Goal: Use online tool/utility: Utilize a website feature to perform a specific function

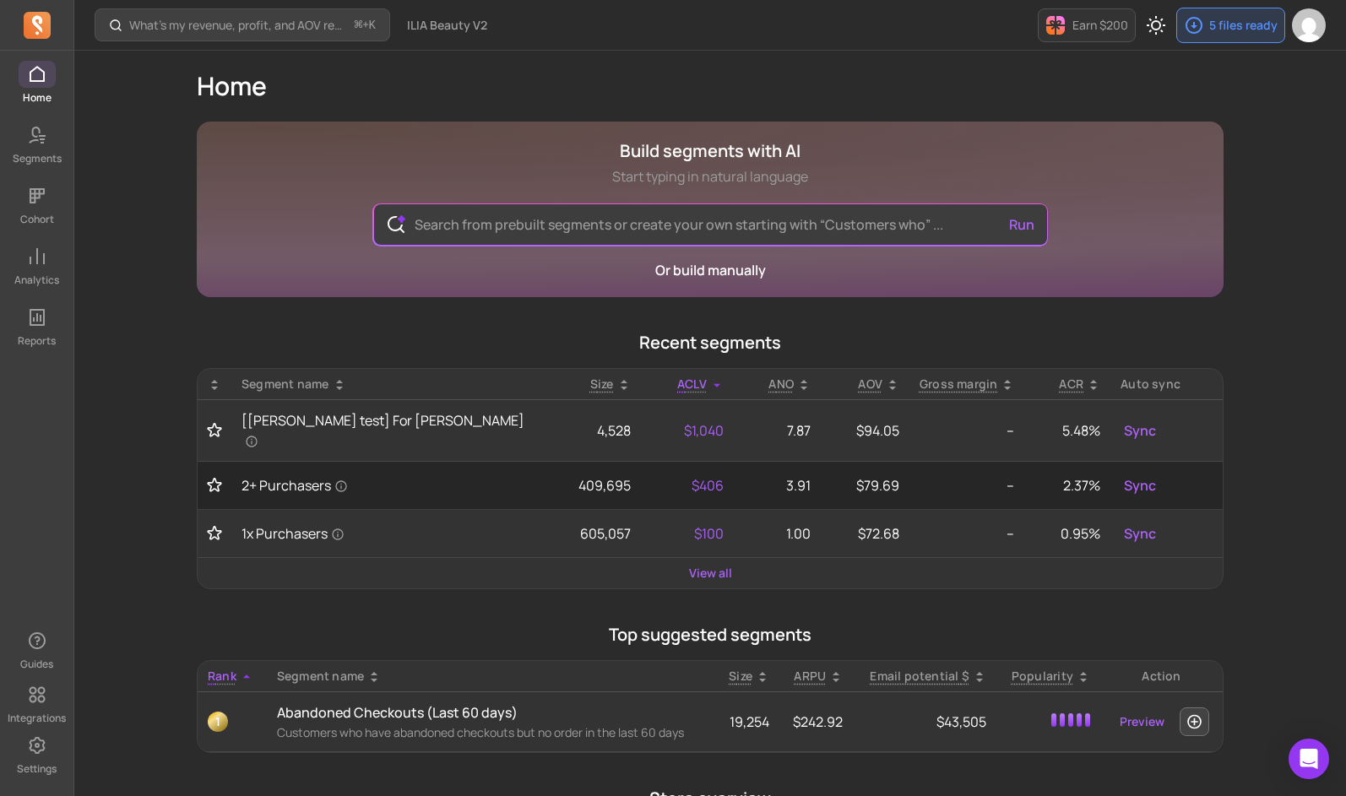
click at [35, 297] on div "Home Segments Cohort Analytics Reports" at bounding box center [36, 204] width 73 height 287
click at [34, 326] on icon at bounding box center [37, 317] width 20 height 20
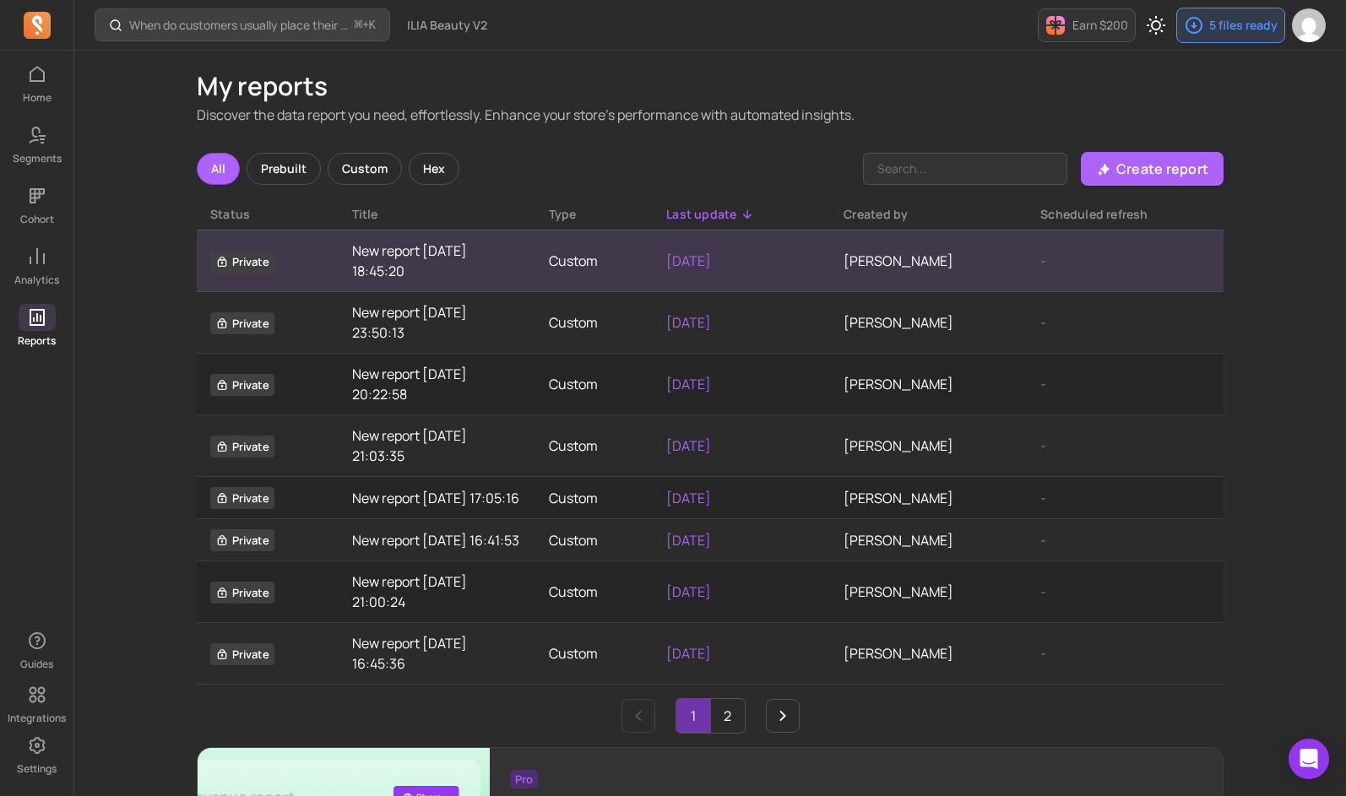
scroll to position [3, 0]
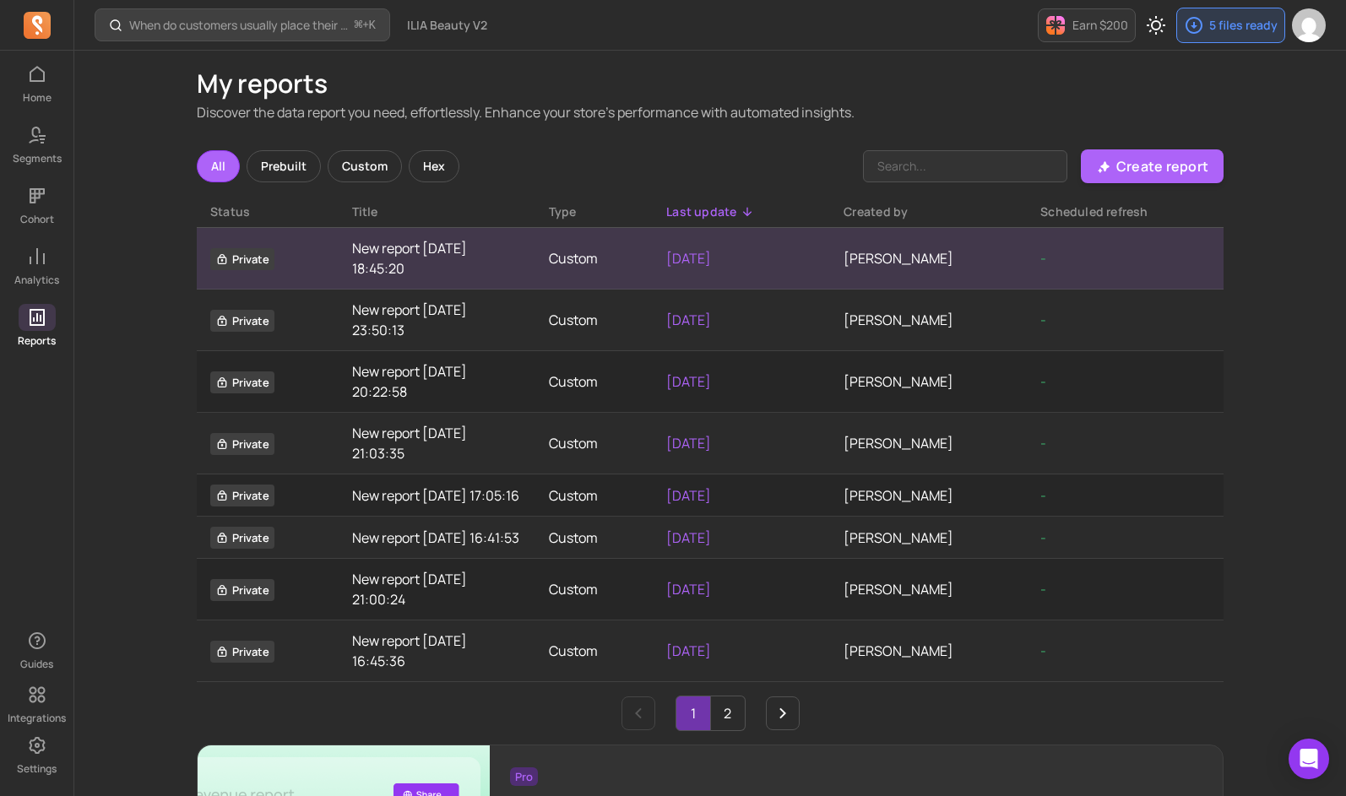
click at [493, 264] on link "New report [DATE] 18:45:20" at bounding box center [437, 258] width 170 height 41
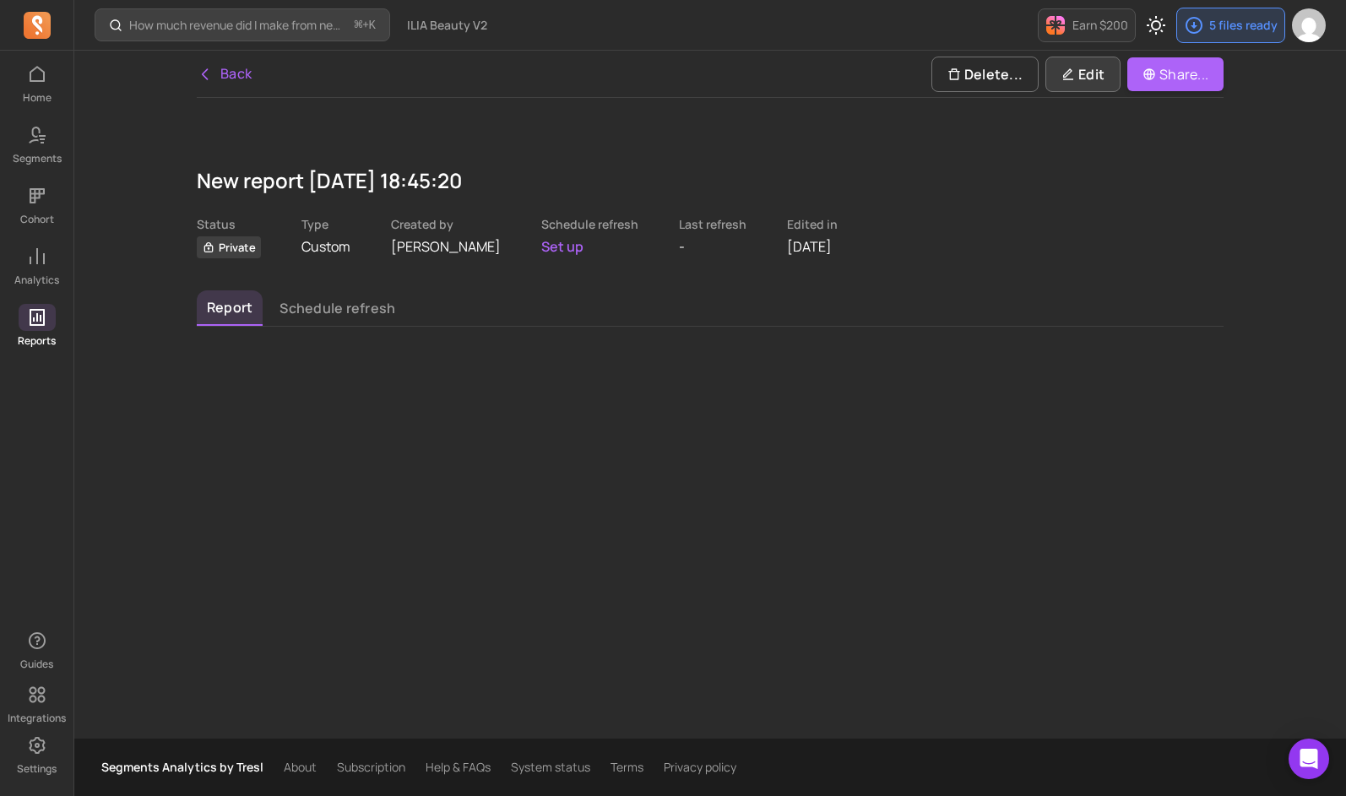
click at [1109, 79] on button "Edit" at bounding box center [1082, 74] width 75 height 35
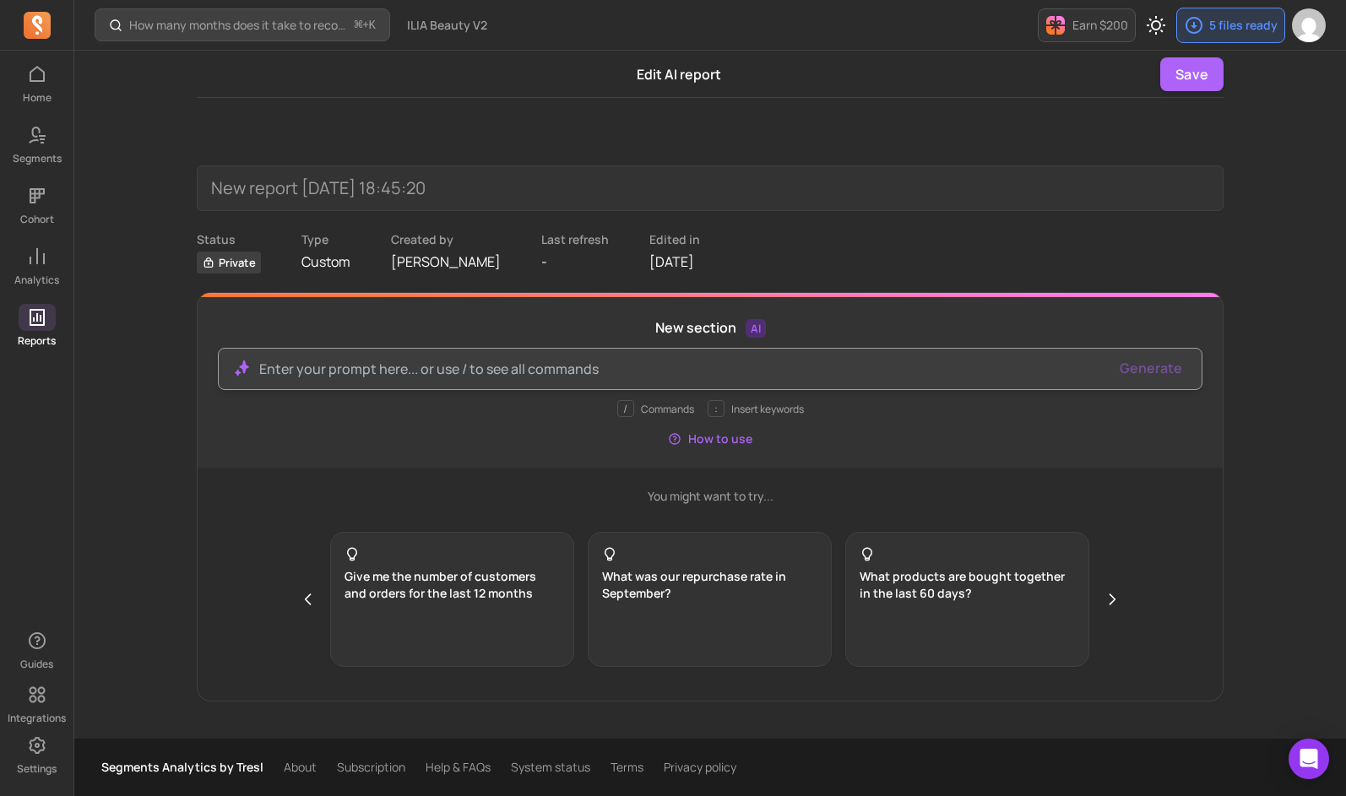
click at [398, 373] on p at bounding box center [683, 369] width 848 height 20
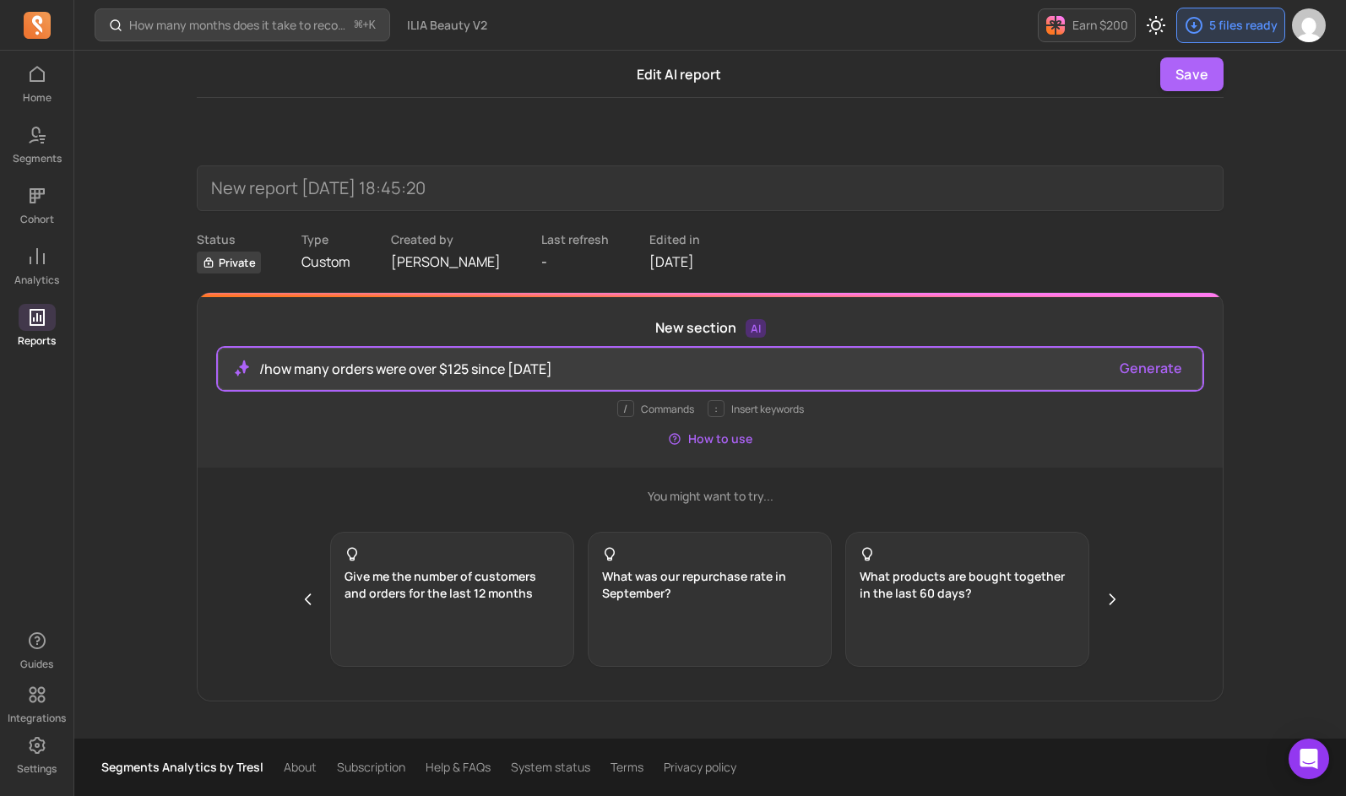
click at [1134, 365] on button "Generate" at bounding box center [1150, 368] width 62 height 20
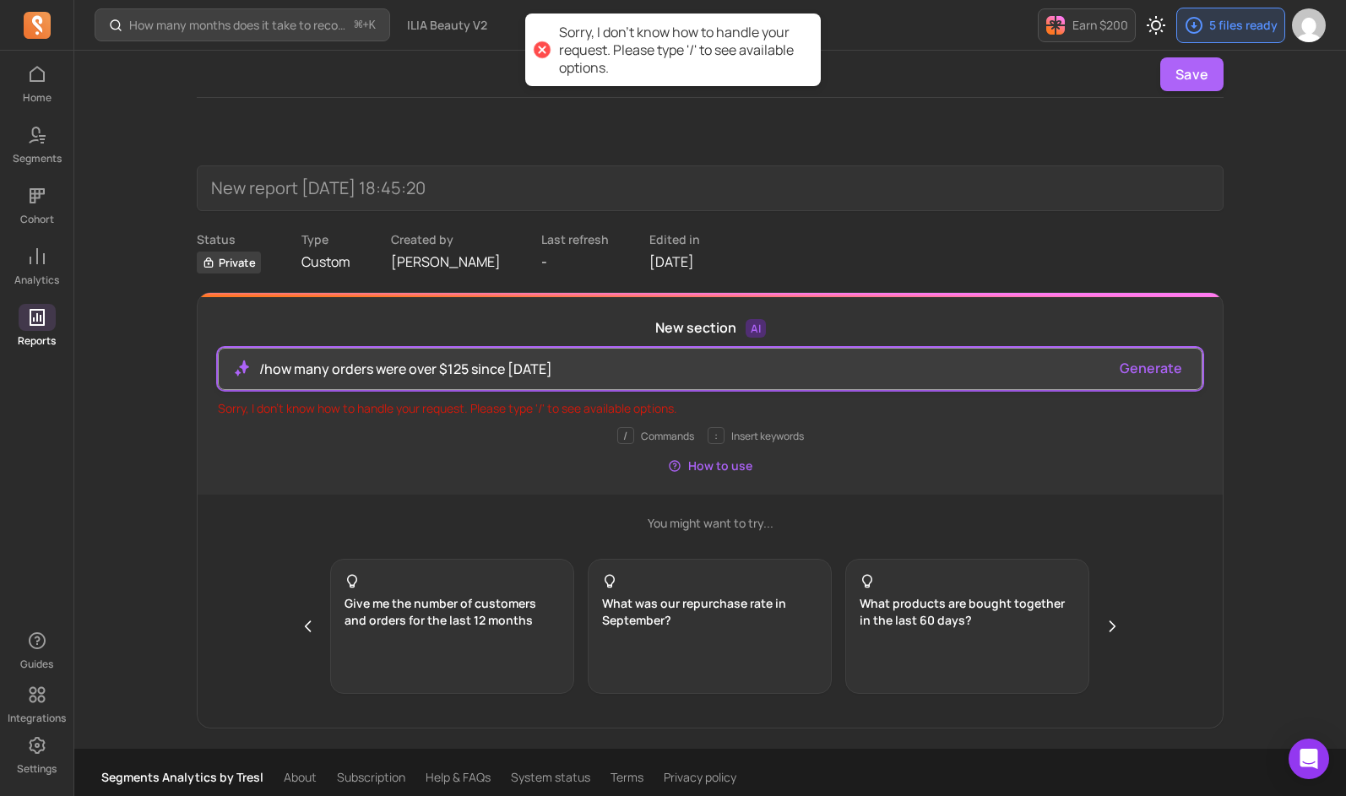
click at [579, 360] on p "/how many orders were over $125 since [DATE]" at bounding box center [683, 369] width 848 height 20
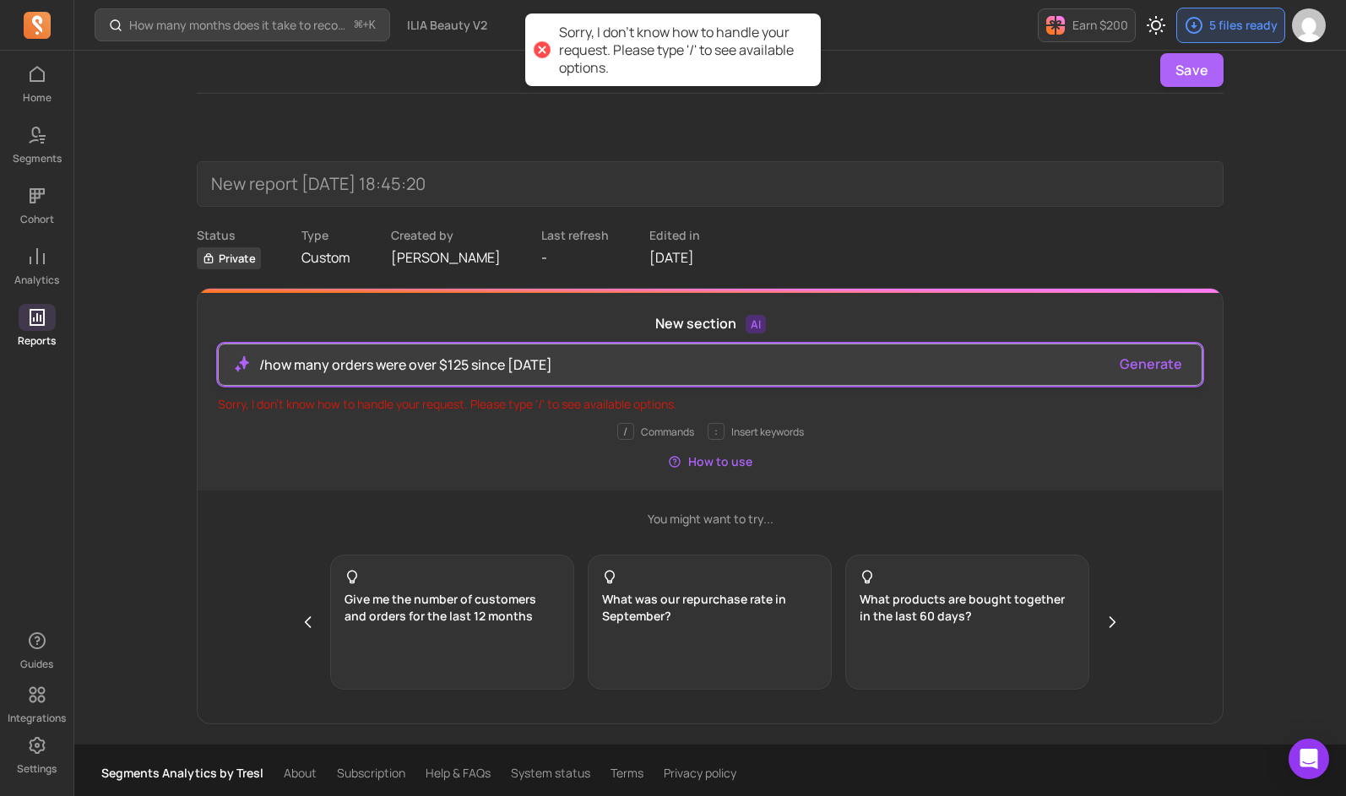
drag, startPoint x: 587, startPoint y: 365, endPoint x: 261, endPoint y: 369, distance: 325.9
click at [261, 369] on p "/how many orders were over $125 since [DATE]" at bounding box center [683, 365] width 848 height 20
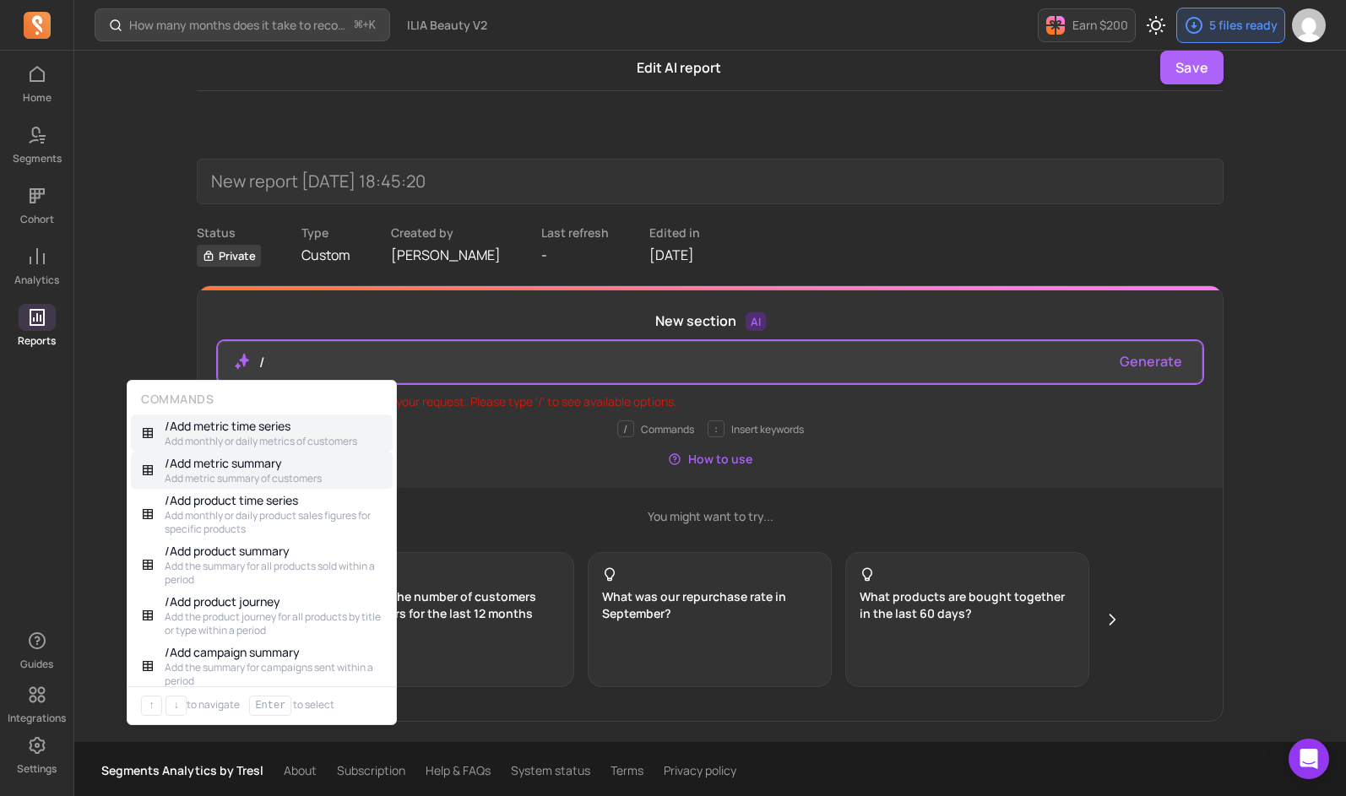
scroll to position [12, 0]
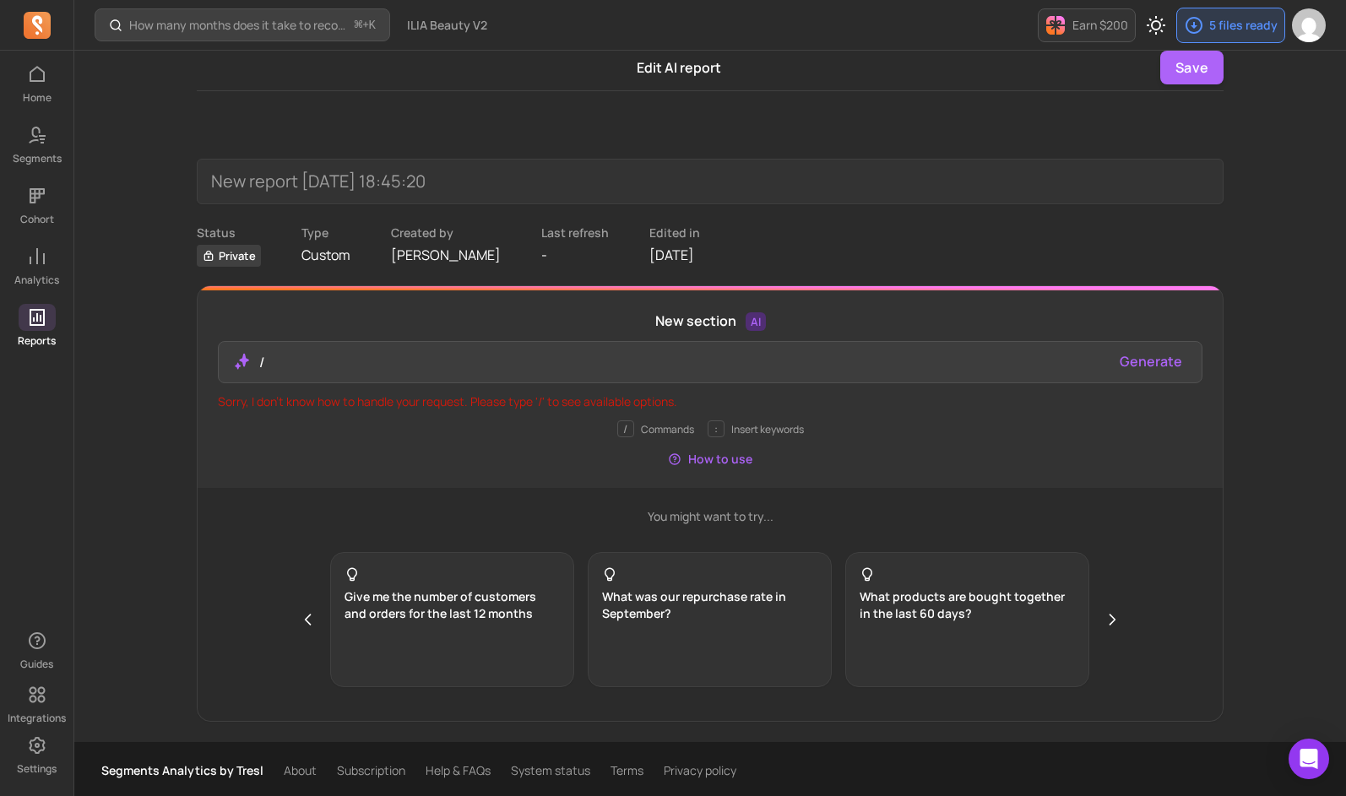
click at [554, 530] on div "You might want to try... Give me the number of customers and orders for the las…" at bounding box center [710, 604] width 1025 height 233
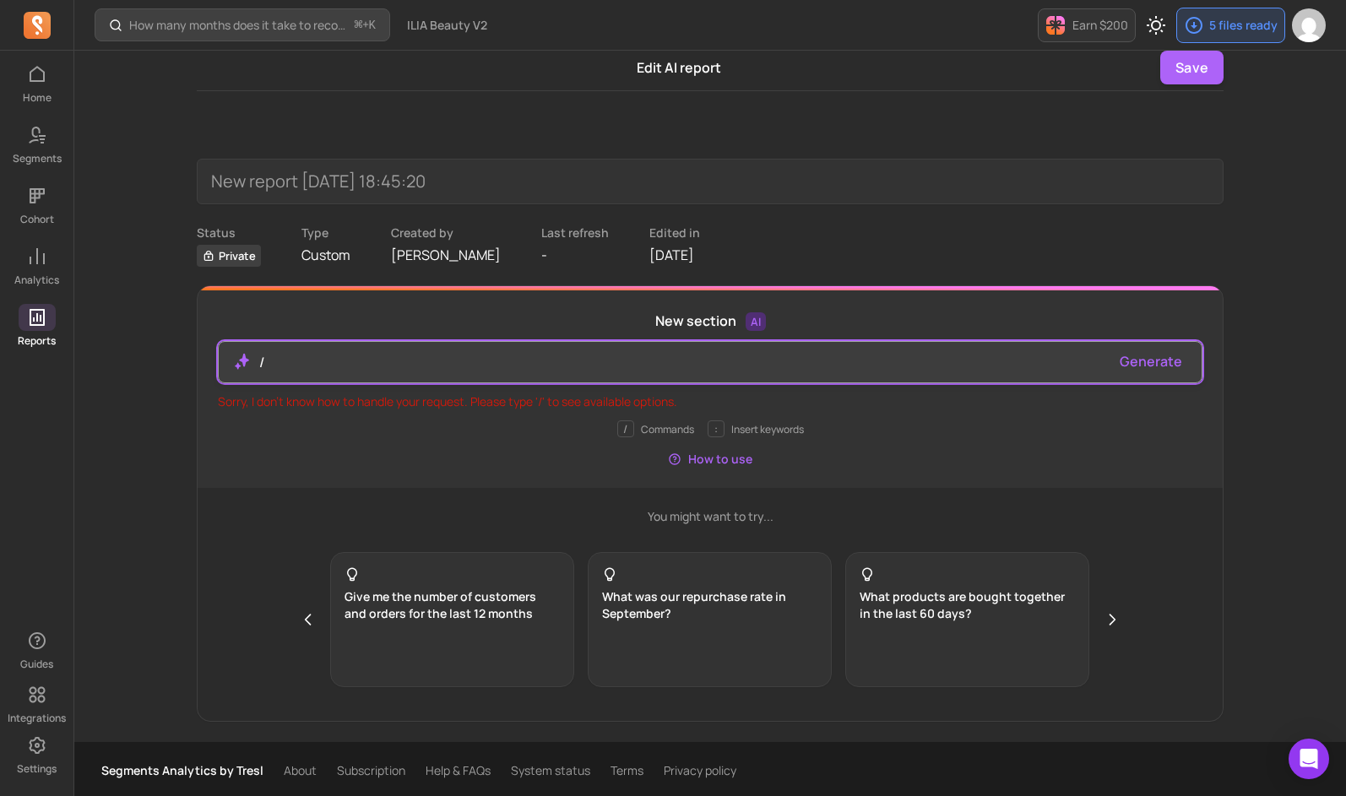
click at [353, 367] on p "/" at bounding box center [683, 362] width 848 height 20
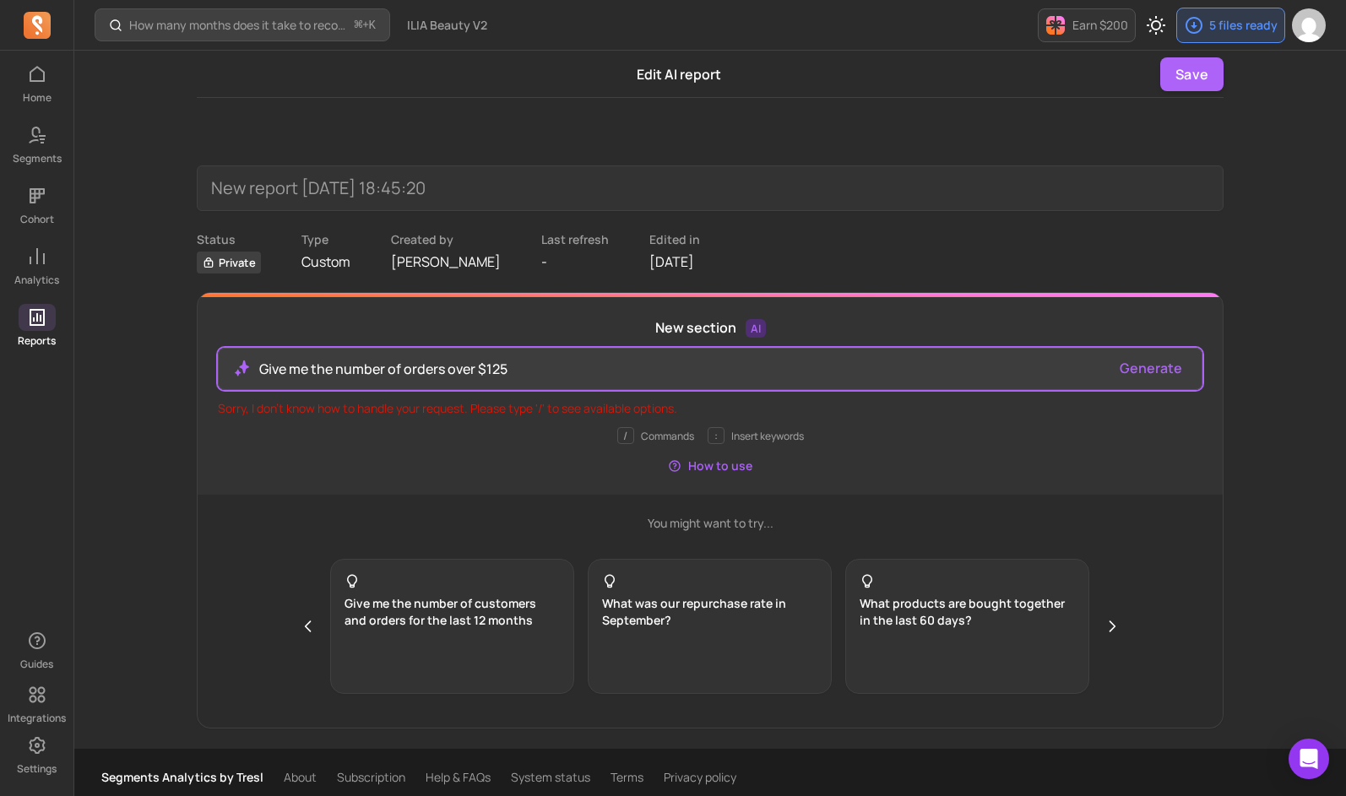
click at [1156, 369] on button "Generate" at bounding box center [1150, 368] width 62 height 20
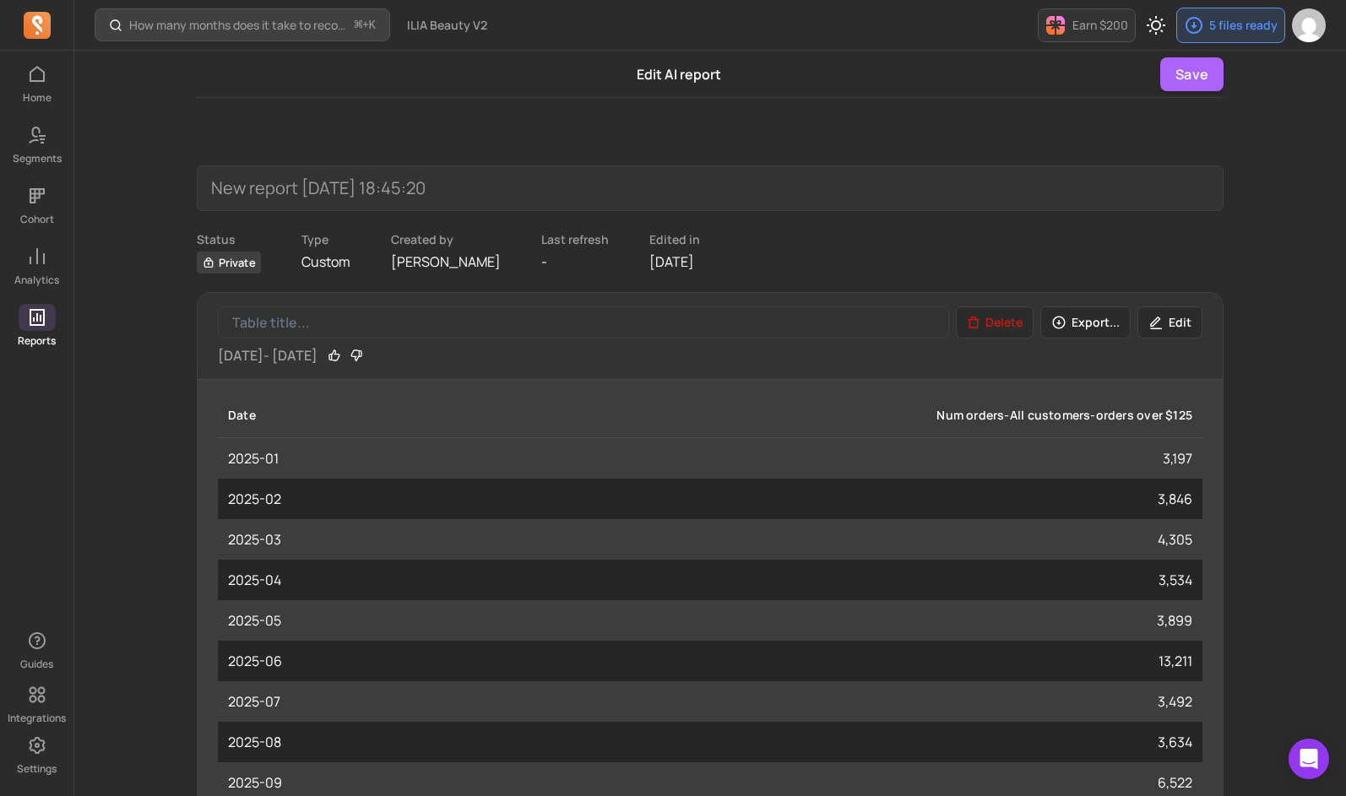
click at [1179, 335] on button "Edit" at bounding box center [1169, 322] width 65 height 32
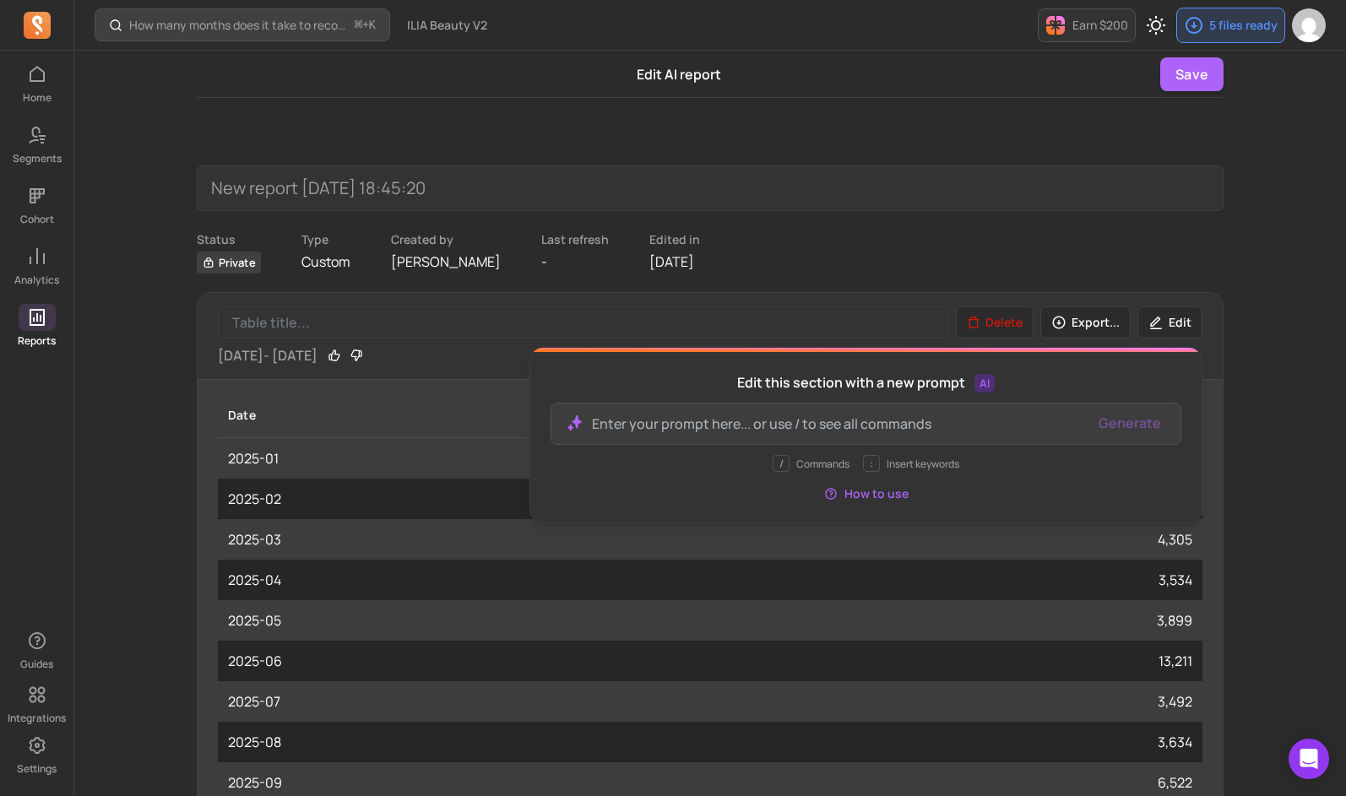
click at [118, 411] on div "How many months does it take to recover my CAC (Customer Acquisition Cost)? ⌘ +…" at bounding box center [709, 741] width 1271 height 1483
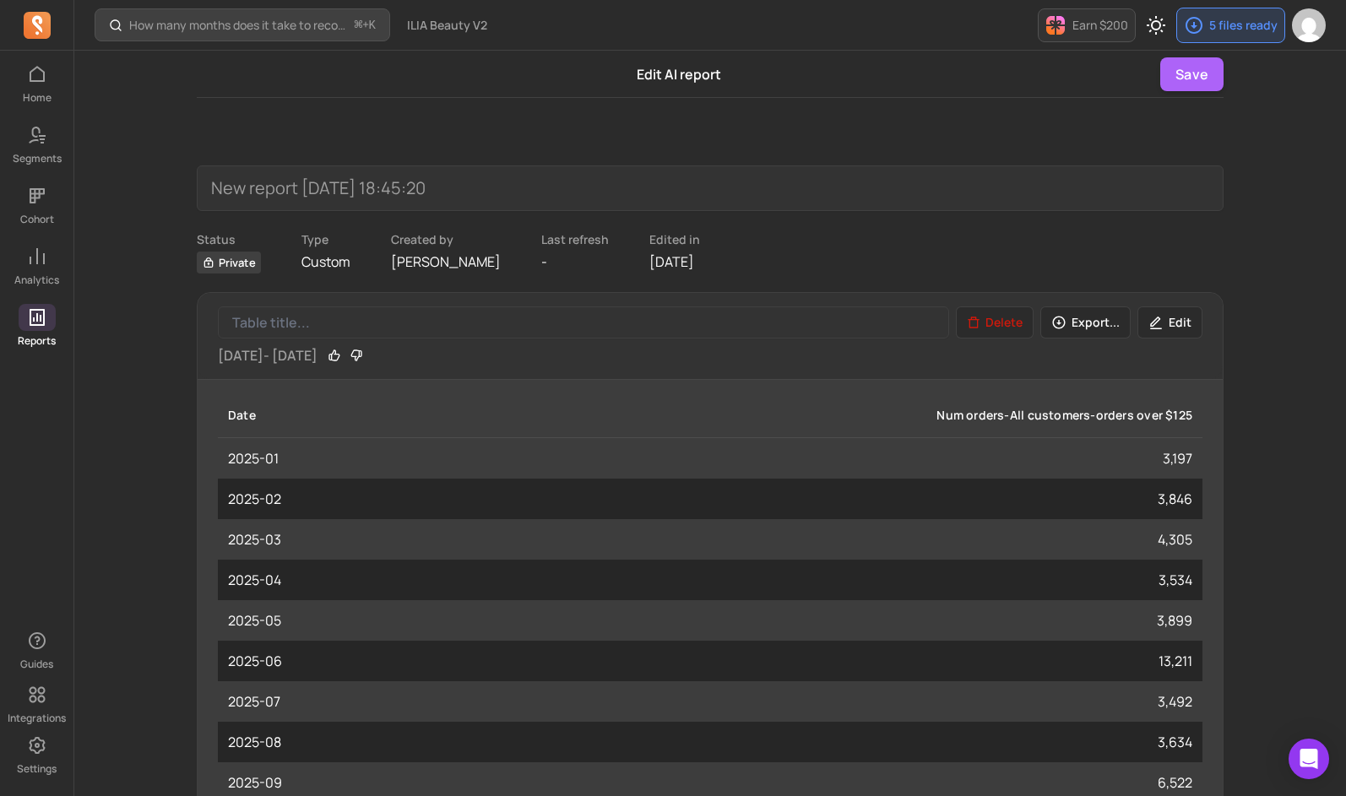
click at [1178, 322] on button "Edit" at bounding box center [1169, 322] width 65 height 32
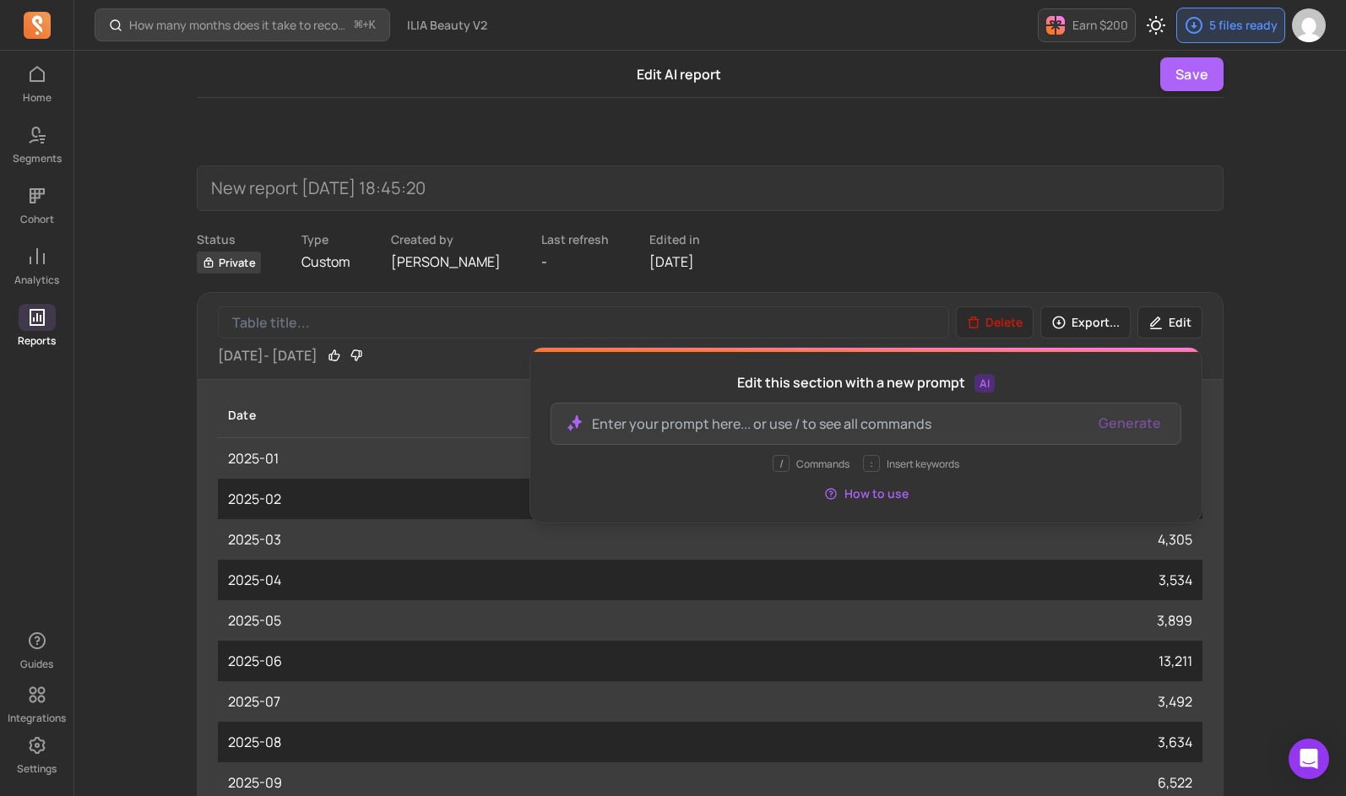
drag, startPoint x: 1167, startPoint y: 324, endPoint x: 1292, endPoint y: 496, distance: 212.6
click at [1167, 324] on button "Edit" at bounding box center [1169, 322] width 65 height 32
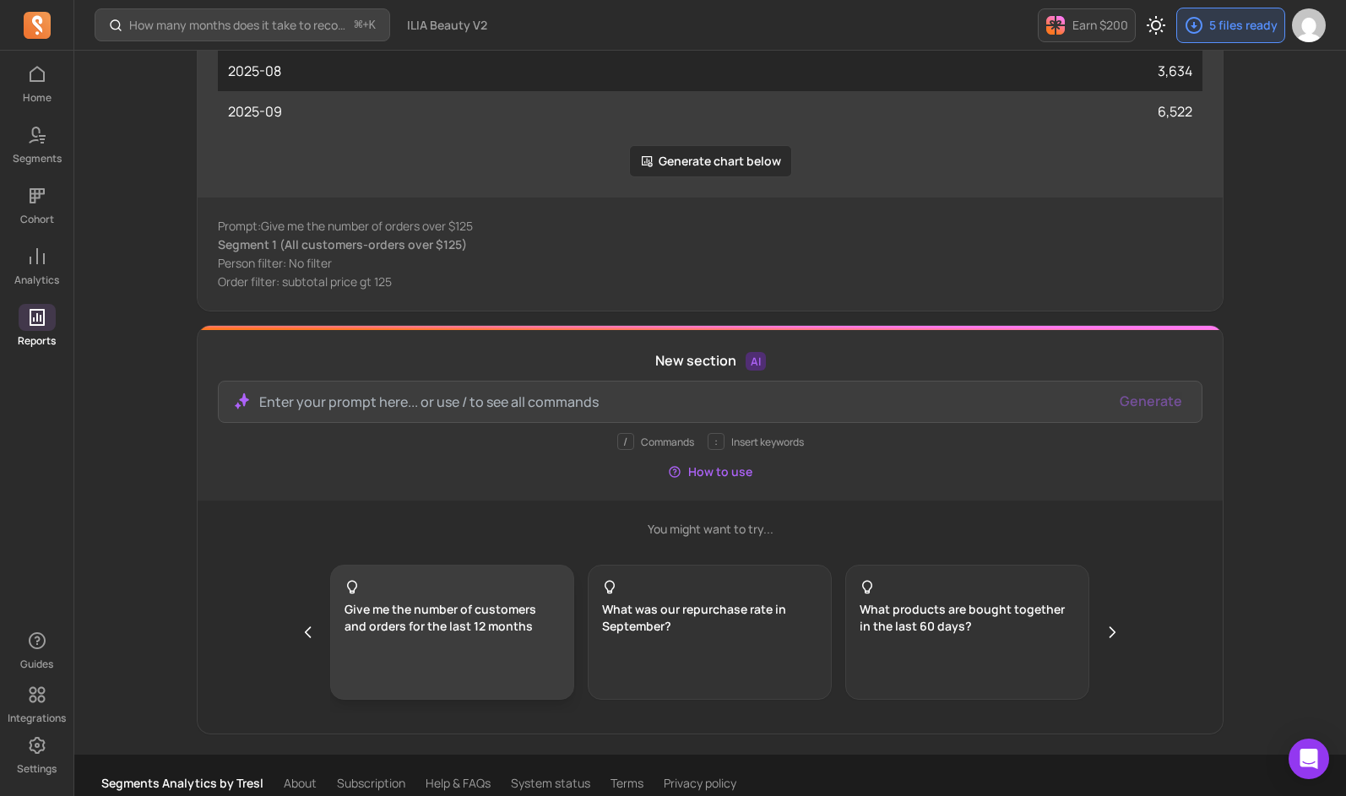
scroll to position [687, 0]
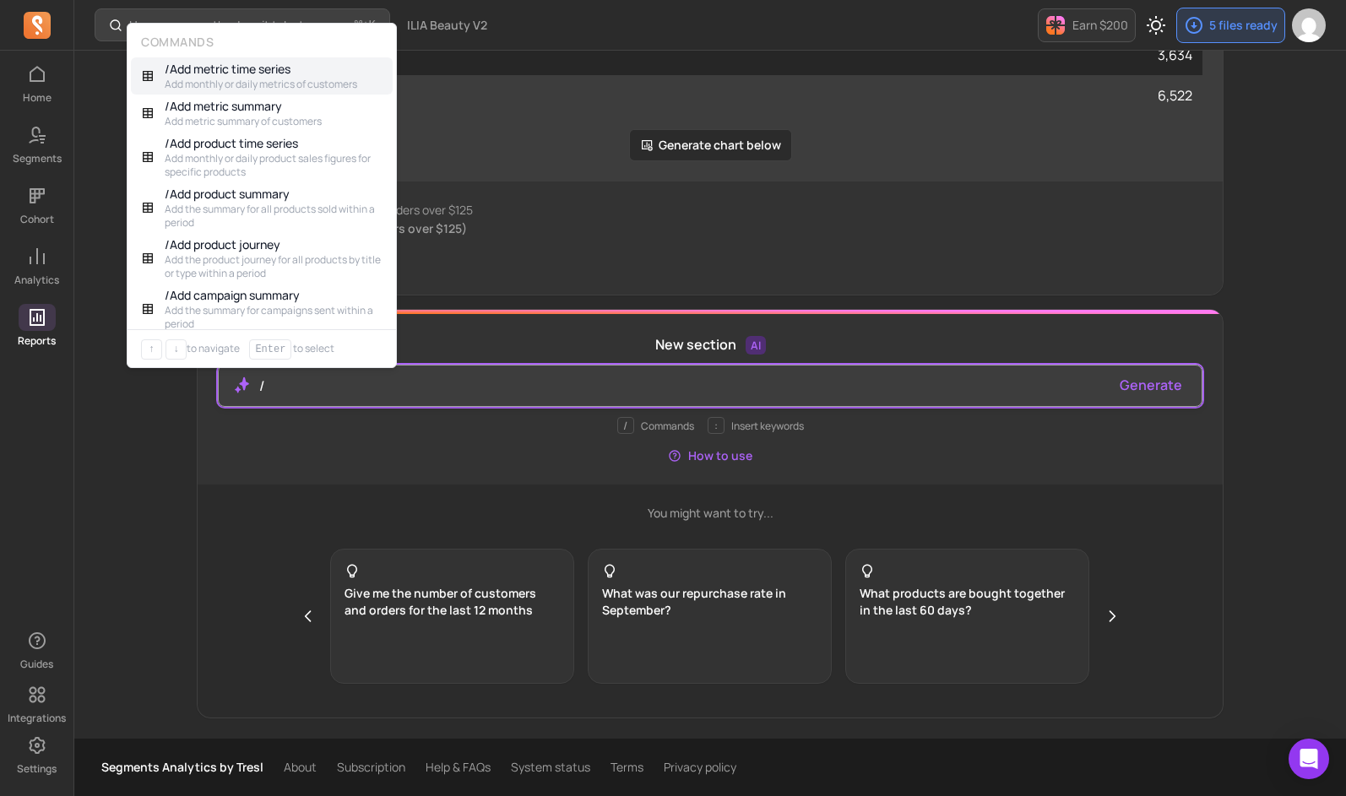
click at [405, 395] on p "/" at bounding box center [683, 386] width 848 height 20
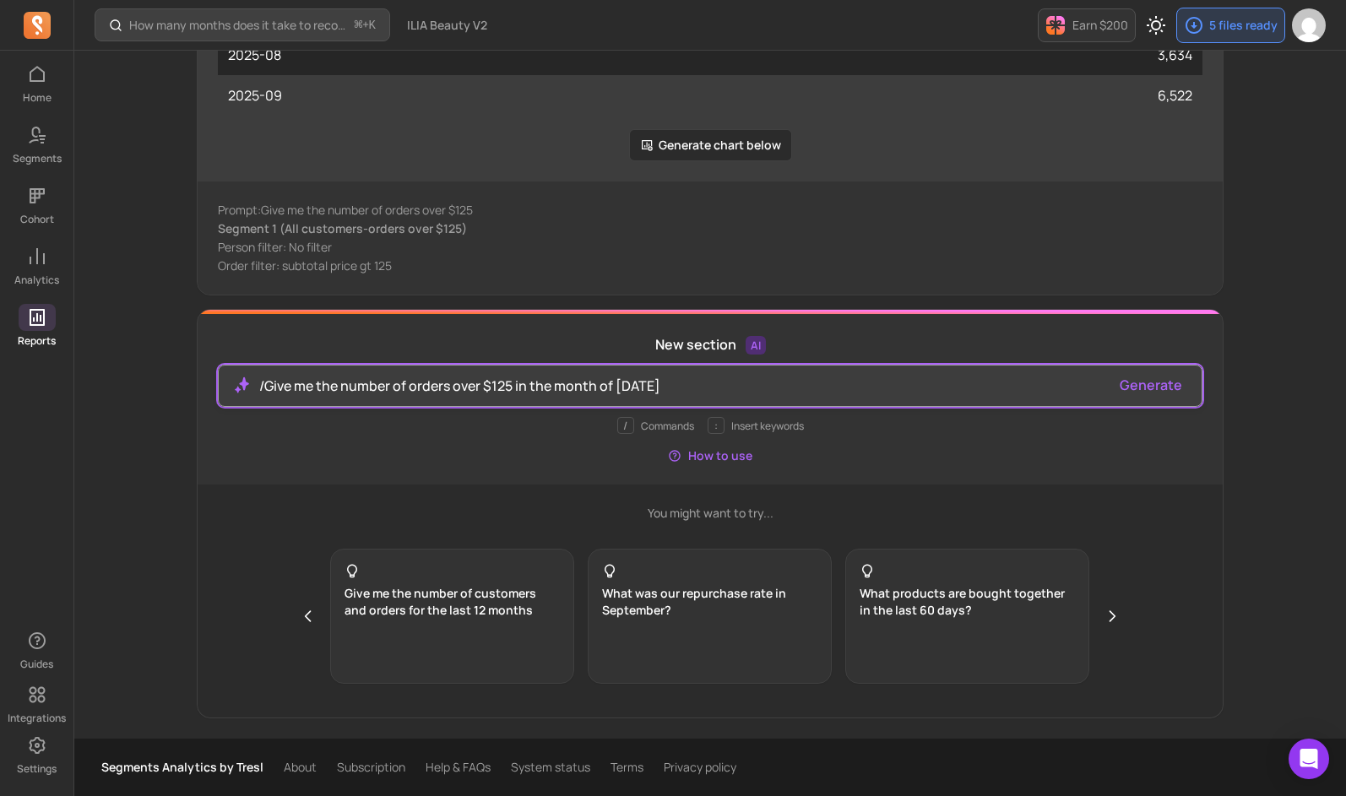
click at [1156, 395] on div "/Give me the number of orders over $125 in the month of [DATE]" at bounding box center [710, 386] width 984 height 42
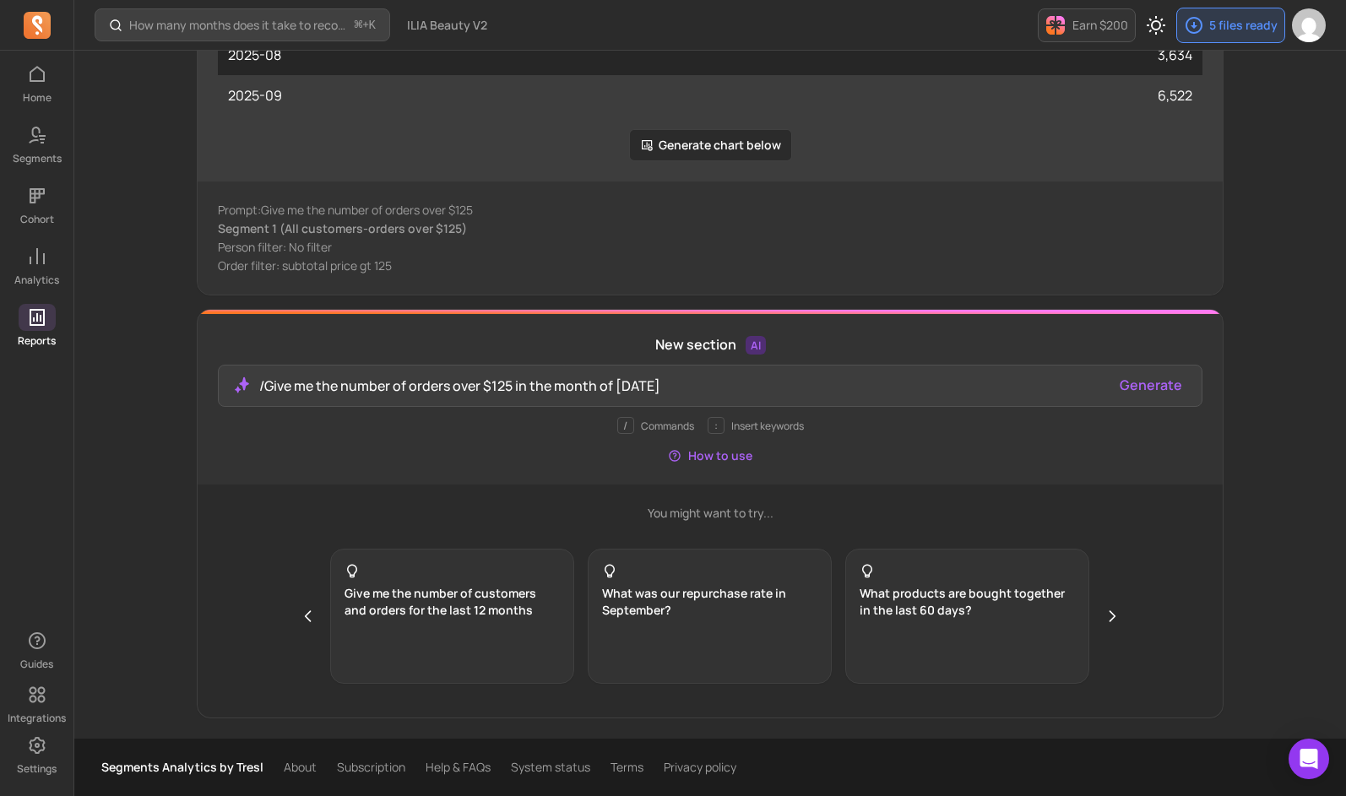
click at [1159, 387] on button "Generate" at bounding box center [1150, 385] width 62 height 20
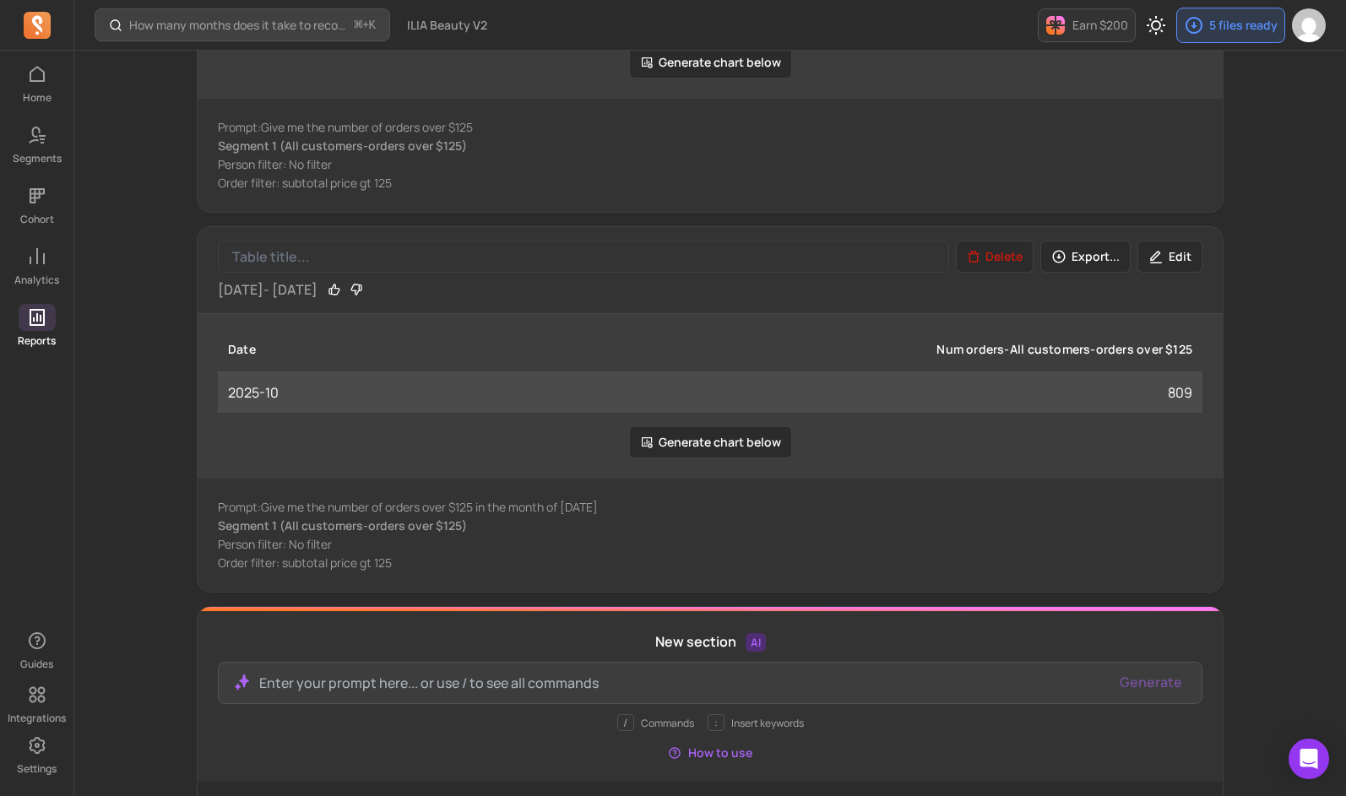
scroll to position [769, 0]
